Goal: Information Seeking & Learning: Learn about a topic

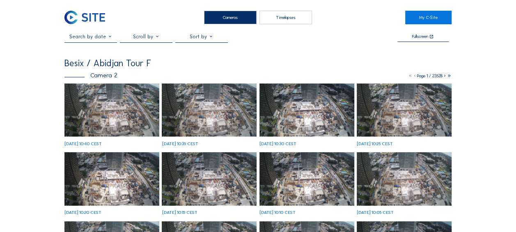
click at [103, 115] on img at bounding box center [111, 109] width 95 height 53
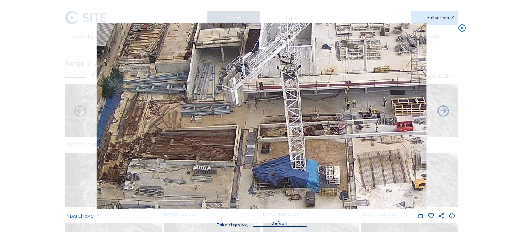
drag, startPoint x: 191, startPoint y: 120, endPoint x: 186, endPoint y: 101, distance: 19.8
click at [186, 101] on img at bounding box center [261, 115] width 329 height 185
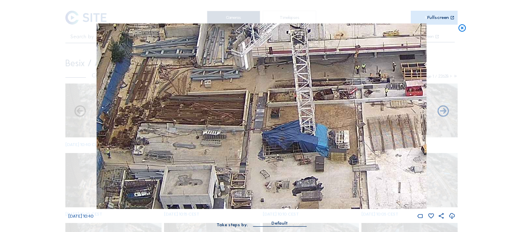
drag, startPoint x: 182, startPoint y: 161, endPoint x: 191, endPoint y: 128, distance: 34.6
click at [191, 128] on img at bounding box center [261, 115] width 329 height 185
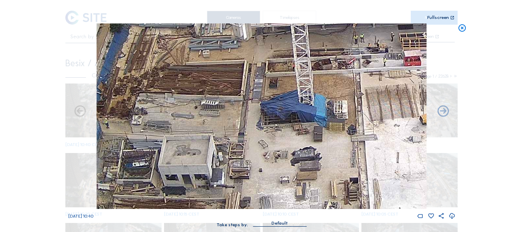
drag, startPoint x: 192, startPoint y: 145, endPoint x: 190, endPoint y: 115, distance: 30.1
click at [190, 115] on img at bounding box center [261, 115] width 329 height 185
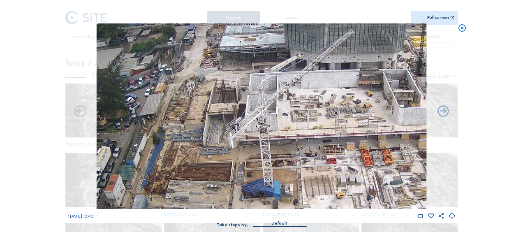
drag, startPoint x: 205, startPoint y: 105, endPoint x: 205, endPoint y: 140, distance: 34.5
click at [212, 157] on img at bounding box center [261, 115] width 329 height 185
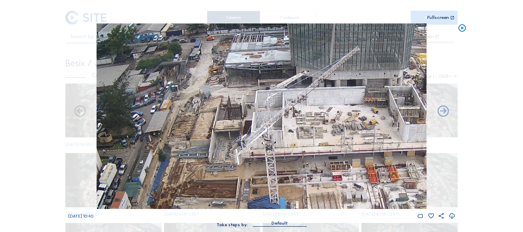
drag, startPoint x: 190, startPoint y: 39, endPoint x: 196, endPoint y: 58, distance: 19.2
click at [196, 58] on img at bounding box center [261, 115] width 329 height 185
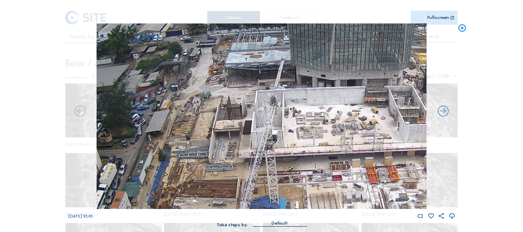
drag, startPoint x: 461, startPoint y: 30, endPoint x: 382, endPoint y: 49, distance: 81.6
click at [460, 30] on icon at bounding box center [461, 27] width 9 height 9
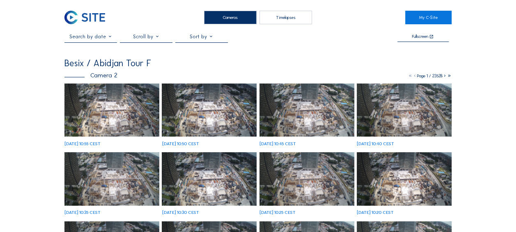
click at [99, 117] on img at bounding box center [111, 109] width 95 height 53
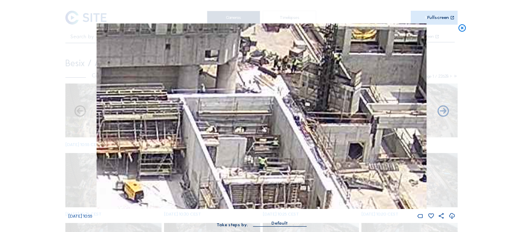
drag, startPoint x: 302, startPoint y: 82, endPoint x: 316, endPoint y: 117, distance: 38.0
click at [316, 117] on img at bounding box center [261, 115] width 329 height 185
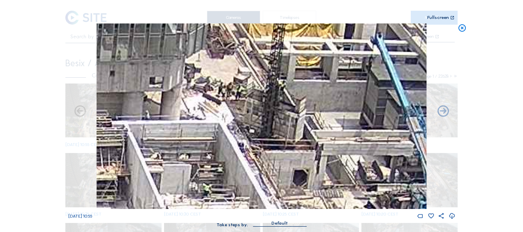
drag, startPoint x: 320, startPoint y: 117, endPoint x: 266, endPoint y: 141, distance: 58.8
click at [266, 141] on img at bounding box center [261, 115] width 329 height 185
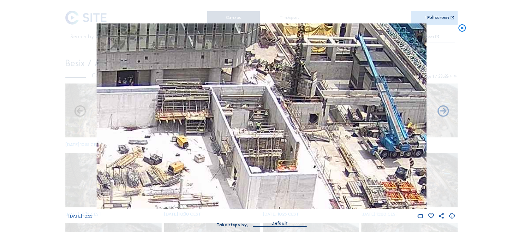
drag, startPoint x: 219, startPoint y: 141, endPoint x: 256, endPoint y: 78, distance: 73.3
click at [256, 78] on img at bounding box center [261, 115] width 329 height 185
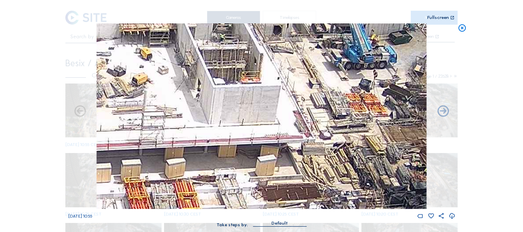
drag, startPoint x: 304, startPoint y: 142, endPoint x: 276, endPoint y: 110, distance: 41.9
click at [247, 76] on img at bounding box center [261, 115] width 329 height 185
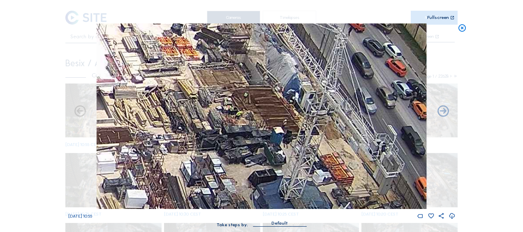
drag, startPoint x: 191, startPoint y: 83, endPoint x: 110, endPoint y: 67, distance: 82.8
click at [110, 67] on img at bounding box center [261, 115] width 329 height 185
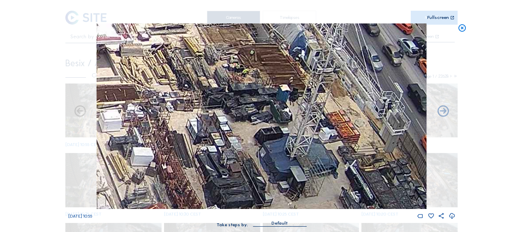
drag, startPoint x: 196, startPoint y: 116, endPoint x: 206, endPoint y: 72, distance: 45.0
click at [206, 72] on img at bounding box center [261, 115] width 329 height 185
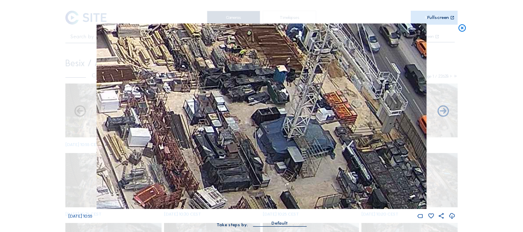
drag, startPoint x: 211, startPoint y: 140, endPoint x: 204, endPoint y: 104, distance: 36.7
click at [204, 104] on img at bounding box center [261, 115] width 329 height 185
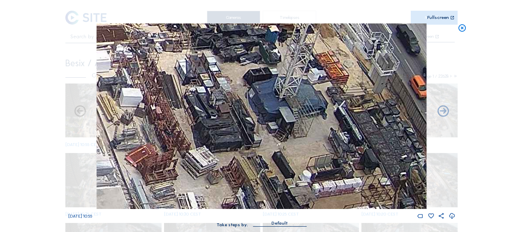
drag, startPoint x: 218, startPoint y: 132, endPoint x: 209, endPoint y: 91, distance: 41.6
click at [209, 87] on img at bounding box center [261, 115] width 329 height 185
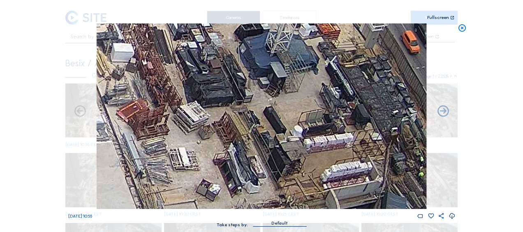
drag, startPoint x: 220, startPoint y: 104, endPoint x: 219, endPoint y: 93, distance: 10.8
click at [219, 93] on img at bounding box center [261, 115] width 329 height 185
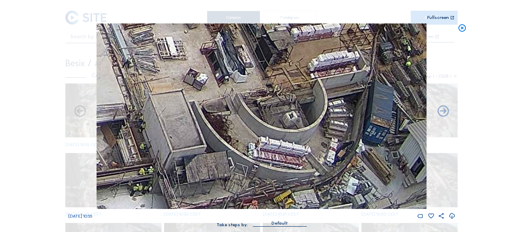
drag, startPoint x: 231, startPoint y: 140, endPoint x: 234, endPoint y: 44, distance: 96.2
click at [234, 44] on img at bounding box center [261, 115] width 329 height 185
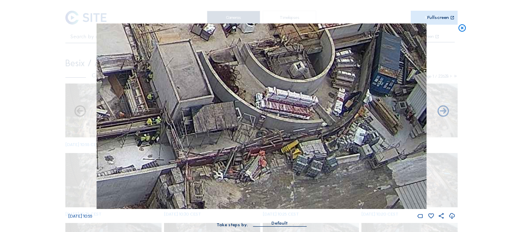
click at [205, 58] on img at bounding box center [261, 115] width 329 height 185
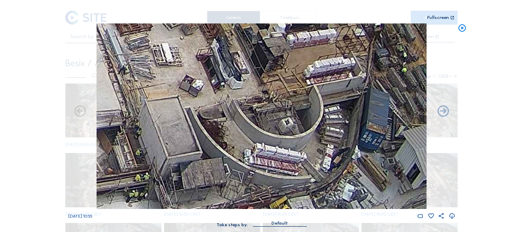
drag, startPoint x: 189, startPoint y: 43, endPoint x: 193, endPoint y: 85, distance: 42.1
click at [198, 154] on img at bounding box center [261, 115] width 329 height 185
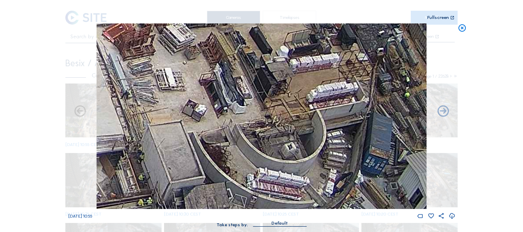
drag, startPoint x: 189, startPoint y: 64, endPoint x: 187, endPoint y: 110, distance: 46.0
click at [192, 132] on img at bounding box center [261, 115] width 329 height 185
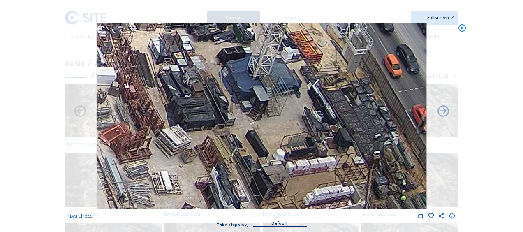
drag, startPoint x: 193, startPoint y: 75, endPoint x: 189, endPoint y: 167, distance: 92.1
click at [189, 167] on img at bounding box center [261, 115] width 329 height 185
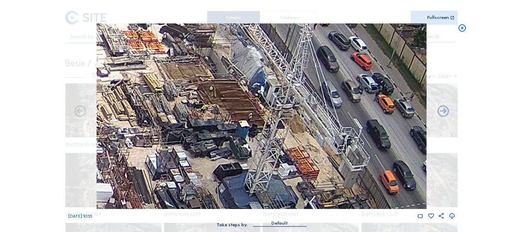
drag, startPoint x: 189, startPoint y: 168, endPoint x: 187, endPoint y: 172, distance: 4.4
click at [187, 175] on img at bounding box center [261, 115] width 329 height 185
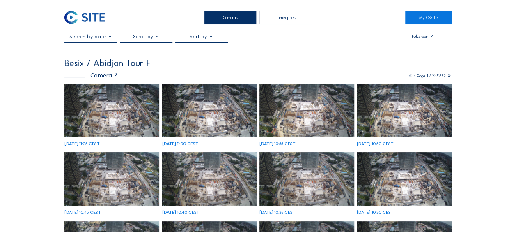
click at [118, 97] on img at bounding box center [111, 109] width 95 height 53
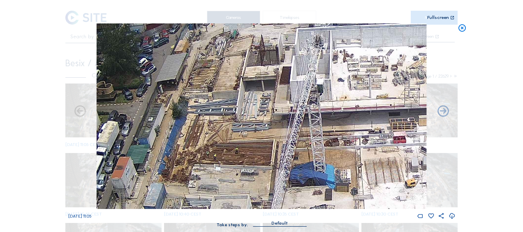
drag, startPoint x: 200, startPoint y: 102, endPoint x: 206, endPoint y: 126, distance: 24.8
click at [206, 127] on img at bounding box center [261, 115] width 329 height 185
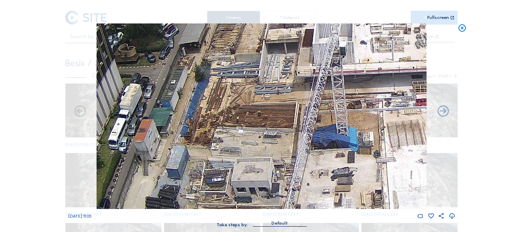
drag, startPoint x: 215, startPoint y: 130, endPoint x: 246, endPoint y: 86, distance: 54.2
click at [246, 86] on img at bounding box center [261, 115] width 329 height 185
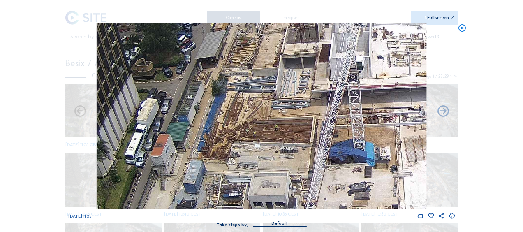
drag, startPoint x: 256, startPoint y: 98, endPoint x: 264, endPoint y: 119, distance: 22.9
click at [264, 119] on img at bounding box center [261, 115] width 329 height 185
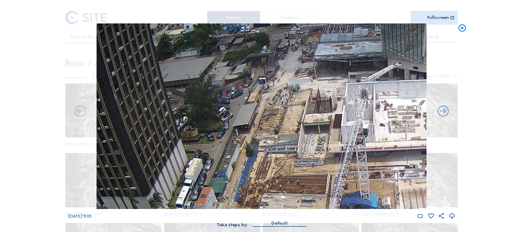
drag, startPoint x: 287, startPoint y: 94, endPoint x: 302, endPoint y: 153, distance: 60.5
click at [302, 153] on img at bounding box center [261, 115] width 329 height 185
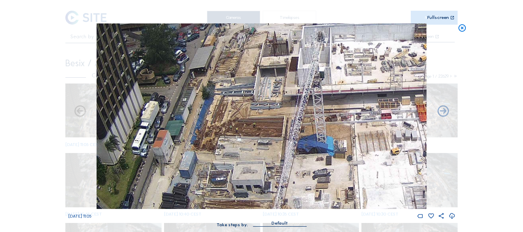
drag, startPoint x: 307, startPoint y: 165, endPoint x: 247, endPoint y: 84, distance: 100.7
click at [247, 84] on img at bounding box center [261, 115] width 329 height 185
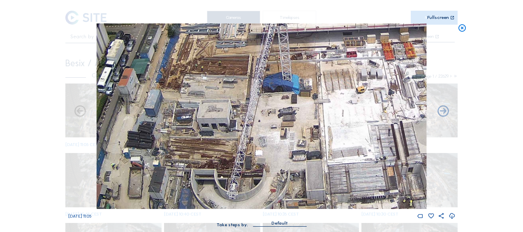
click at [251, 102] on img at bounding box center [261, 115] width 329 height 185
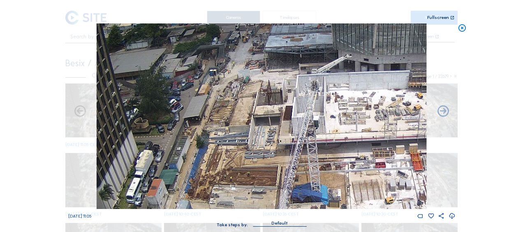
drag, startPoint x: 221, startPoint y: 51, endPoint x: 251, endPoint y: 180, distance: 132.9
click at [251, 180] on img at bounding box center [261, 115] width 329 height 185
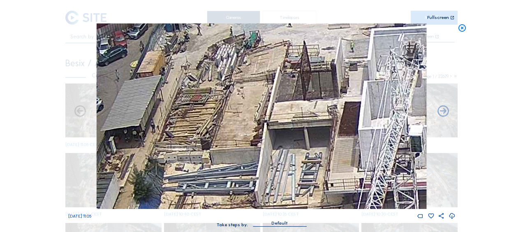
drag, startPoint x: 239, startPoint y: 136, endPoint x: 244, endPoint y: 104, distance: 32.4
click at [244, 104] on img at bounding box center [261, 115] width 329 height 185
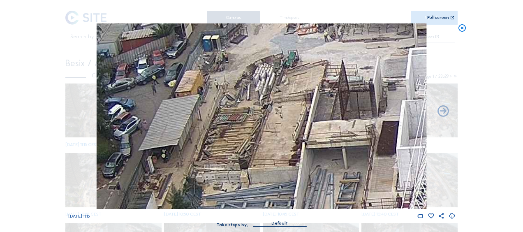
drag, startPoint x: 256, startPoint y: 135, endPoint x: 264, endPoint y: 141, distance: 10.5
click at [264, 140] on img at bounding box center [261, 115] width 329 height 185
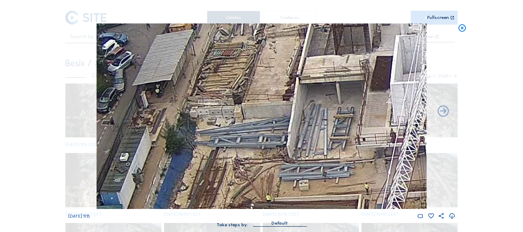
drag, startPoint x: 296, startPoint y: 166, endPoint x: 301, endPoint y: 17, distance: 149.2
click at [301, 16] on div "Scroll to travel through time | Press 'Alt' Button + Scroll to Zoom | Click and…" at bounding box center [261, 117] width 387 height 235
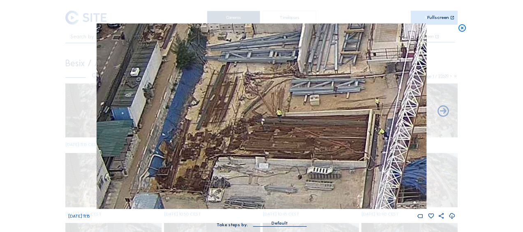
drag, startPoint x: 296, startPoint y: 96, endPoint x: 299, endPoint y: 4, distance: 92.1
click at [299, 4] on div "Scroll to travel through time | Press 'Alt' Button + Scroll to Zoom | Click and…" at bounding box center [261, 117] width 387 height 235
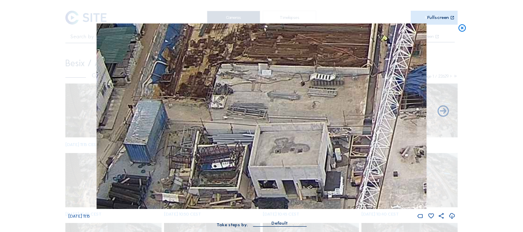
drag, startPoint x: 307, startPoint y: 155, endPoint x: 309, endPoint y: 94, distance: 60.8
click at [308, 95] on img at bounding box center [261, 115] width 329 height 185
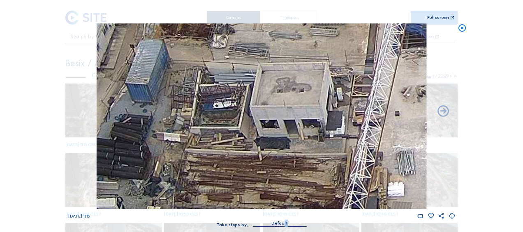
drag, startPoint x: 285, startPoint y: 228, endPoint x: 283, endPoint y: 224, distance: 5.4
click at [283, 224] on div "Default" at bounding box center [279, 227] width 53 height 16
drag, startPoint x: 283, startPoint y: 224, endPoint x: 263, endPoint y: 186, distance: 42.1
click at [263, 186] on img at bounding box center [261, 115] width 329 height 185
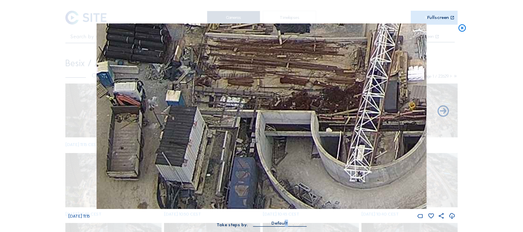
drag, startPoint x: 258, startPoint y: 191, endPoint x: 278, endPoint y: 76, distance: 117.6
click at [278, 76] on img at bounding box center [261, 115] width 329 height 185
drag, startPoint x: 206, startPoint y: 62, endPoint x: 264, endPoint y: 154, distance: 107.8
click at [264, 154] on img at bounding box center [261, 115] width 329 height 185
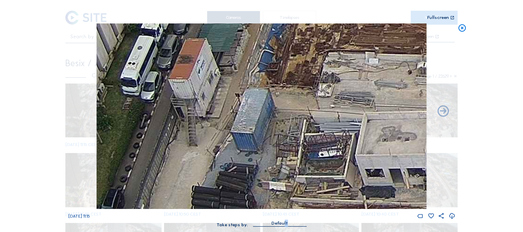
drag, startPoint x: 243, startPoint y: 131, endPoint x: 261, endPoint y: 161, distance: 35.0
click at [261, 166] on img at bounding box center [261, 115] width 329 height 185
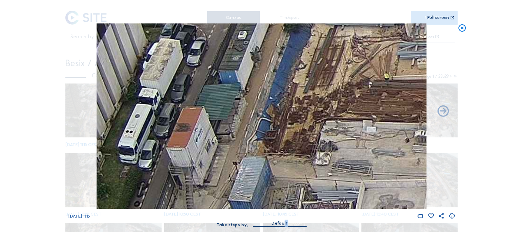
click at [248, 143] on img at bounding box center [261, 115] width 329 height 185
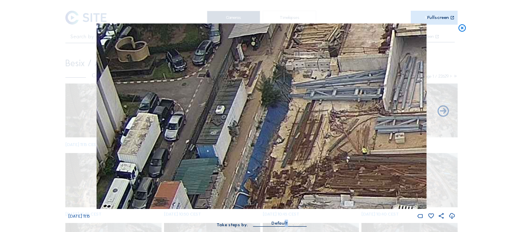
drag, startPoint x: 246, startPoint y: 105, endPoint x: 220, endPoint y: 175, distance: 74.7
click at [221, 178] on img at bounding box center [261, 115] width 329 height 185
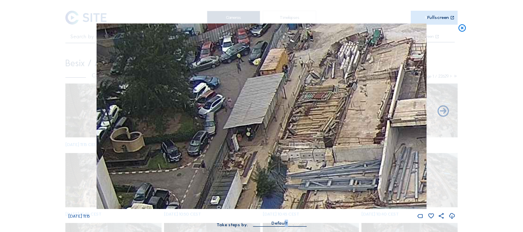
drag, startPoint x: 215, startPoint y: 98, endPoint x: 205, endPoint y: 131, distance: 34.6
click at [203, 164] on img at bounding box center [261, 115] width 329 height 185
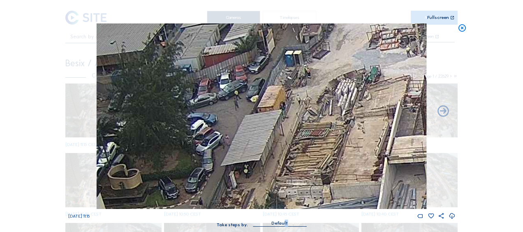
drag, startPoint x: 226, startPoint y: 95, endPoint x: 219, endPoint y: 134, distance: 40.0
click at [219, 145] on img at bounding box center [261, 115] width 329 height 185
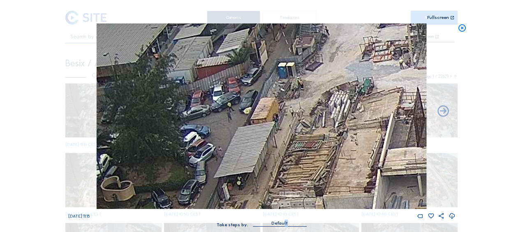
drag, startPoint x: 302, startPoint y: 115, endPoint x: 256, endPoint y: 75, distance: 60.5
click at [256, 75] on img at bounding box center [261, 115] width 329 height 185
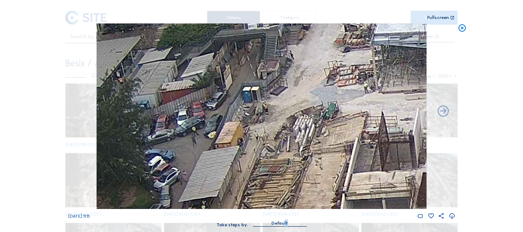
drag, startPoint x: 284, startPoint y: 100, endPoint x: 279, endPoint y: 97, distance: 6.5
click at [280, 100] on img at bounding box center [261, 115] width 329 height 185
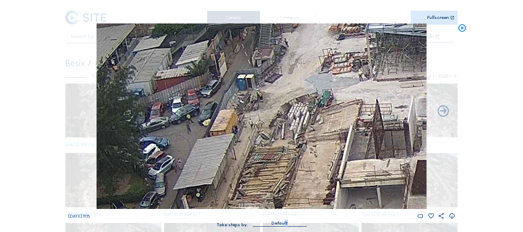
drag, startPoint x: 257, startPoint y: 161, endPoint x: 270, endPoint y: 123, distance: 39.9
click at [270, 123] on img at bounding box center [261, 115] width 329 height 185
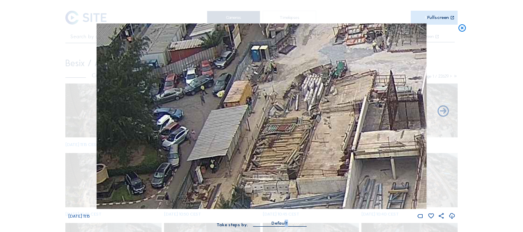
drag, startPoint x: 298, startPoint y: 128, endPoint x: 306, endPoint y: 87, distance: 41.9
click at [306, 87] on img at bounding box center [261, 115] width 329 height 185
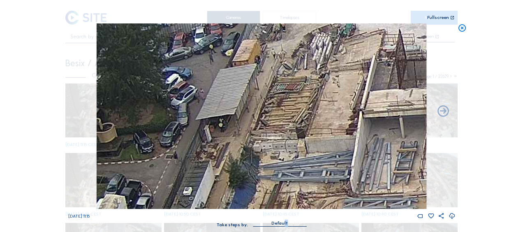
drag, startPoint x: 291, startPoint y: 114, endPoint x: 296, endPoint y: 120, distance: 7.9
click at [297, 122] on img at bounding box center [261, 115] width 329 height 185
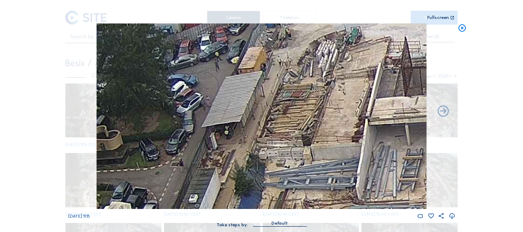
click at [46, 172] on div "Scroll to travel through time | Press 'Alt' Button + Scroll to Zoom | Click and…" at bounding box center [261, 116] width 523 height 232
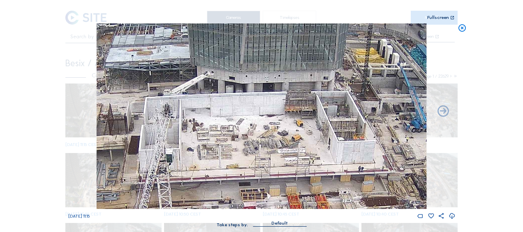
drag, startPoint x: 335, startPoint y: 104, endPoint x: 131, endPoint y: 132, distance: 205.6
click at [129, 133] on img at bounding box center [261, 115] width 329 height 185
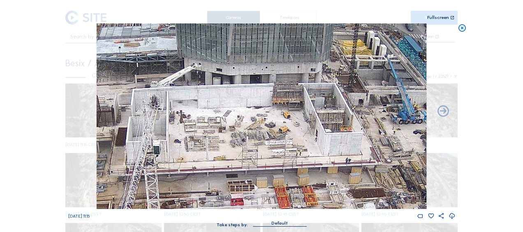
drag, startPoint x: 352, startPoint y: 92, endPoint x: 338, endPoint y: 84, distance: 15.5
click at [338, 84] on img at bounding box center [261, 115] width 329 height 185
